Goal: Task Accomplishment & Management: Manage account settings

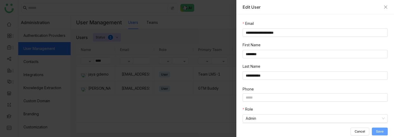
scroll to position [42, 0]
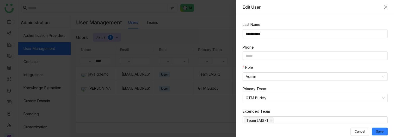
click at [386, 9] on icon "Close" at bounding box center [385, 7] width 4 height 4
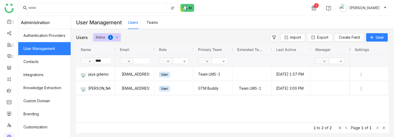
click at [157, 21] on link "Teams" at bounding box center [151, 22] width 11 height 4
click at [155, 23] on link "Teams" at bounding box center [151, 22] width 11 height 4
click at [152, 23] on link "Teams" at bounding box center [151, 22] width 11 height 4
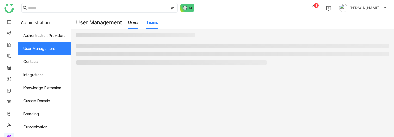
click at [152, 23] on link "Teams" at bounding box center [151, 22] width 11 height 4
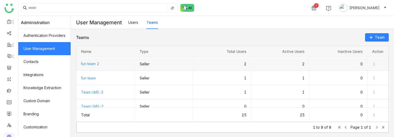
click at [88, 64] on span "fun team 2" at bounding box center [90, 63] width 18 height 4
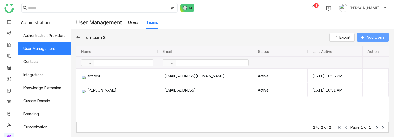
click at [364, 39] on button "Add Users" at bounding box center [373, 37] width 32 height 8
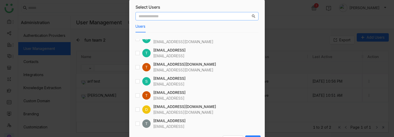
scroll to position [9, 0]
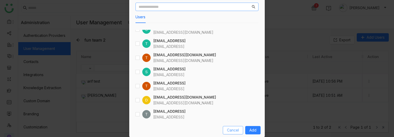
click at [230, 129] on span "Cancel" at bounding box center [233, 130] width 12 height 6
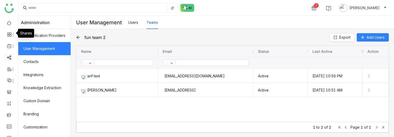
scroll to position [2, 0]
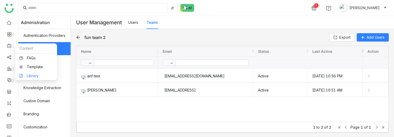
click at [36, 75] on link "Library" at bounding box center [36, 76] width 34 height 4
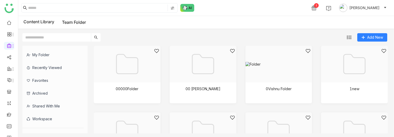
click at [204, 87] on div at bounding box center [201, 70] width 58 height 44
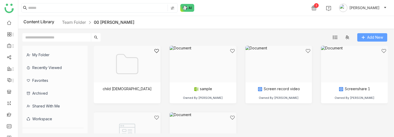
click at [367, 39] on span "Add New" at bounding box center [375, 37] width 16 height 6
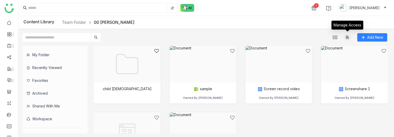
click at [347, 39] on icon at bounding box center [347, 37] width 4 height 4
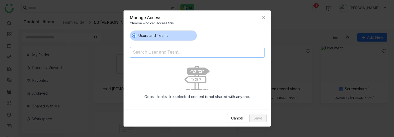
click at [174, 53] on input at bounding box center [184, 52] width 102 height 8
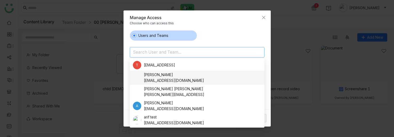
click at [218, 83] on nz-option-item "aavi aavi [EMAIL_ADDRESS][DOMAIN_NAME]" at bounding box center [197, 77] width 135 height 14
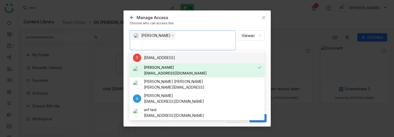
click at [232, 20] on div "Manage Access" at bounding box center [197, 18] width 135 height 6
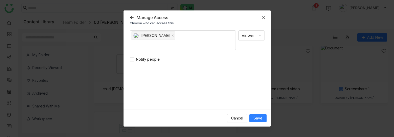
click at [263, 15] on icon "Close" at bounding box center [264, 17] width 4 height 4
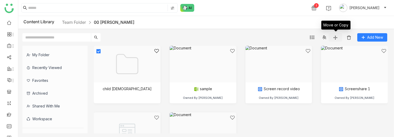
click at [335, 36] on img at bounding box center [335, 37] width 5 height 5
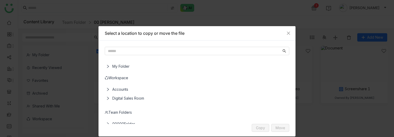
click at [106, 65] on icon at bounding box center [108, 66] width 4 height 4
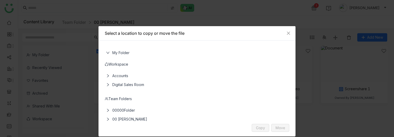
click at [108, 74] on icon at bounding box center [108, 76] width 4 height 4
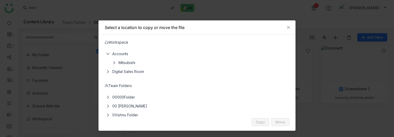
scroll to position [0, 0]
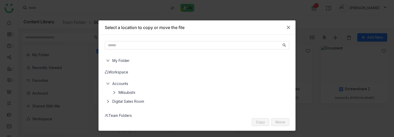
click at [288, 29] on span "Close" at bounding box center [288, 27] width 14 height 14
